Goal: Task Accomplishment & Management: Manage account settings

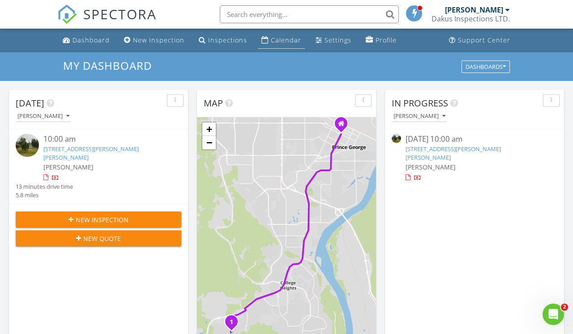
click at [280, 45] on link "Calendar" at bounding box center [281, 40] width 47 height 17
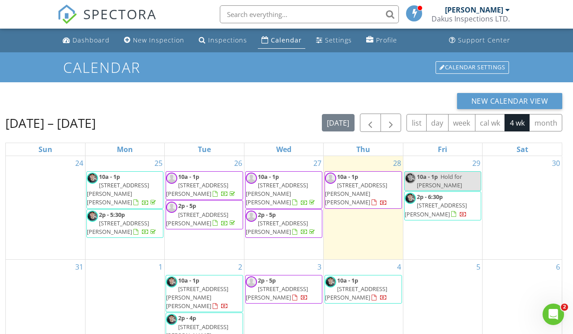
click at [291, 181] on span "192 McDermid Dr, Prince George V2M 4V1" at bounding box center [277, 193] width 62 height 25
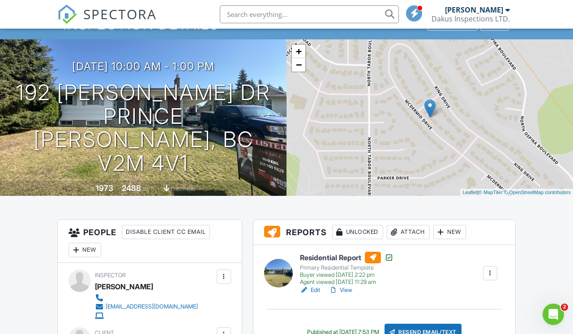
click at [350, 291] on link "View" at bounding box center [340, 290] width 23 height 9
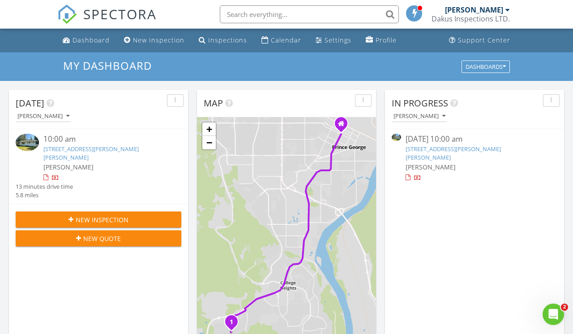
click at [139, 148] on link "7366 Tony Rd, Prince George, BC V2N 5P5" at bounding box center [90, 153] width 95 height 17
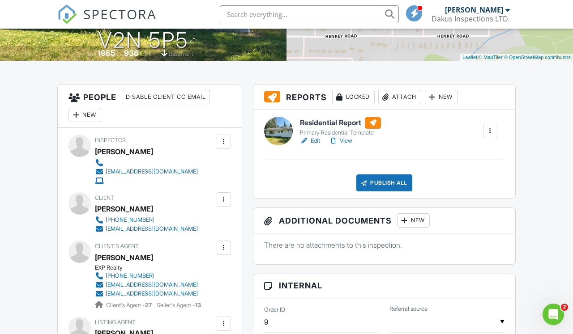
click at [314, 141] on link "Edit" at bounding box center [310, 140] width 20 height 9
